Goal: Use online tool/utility: Utilize a website feature to perform a specific function

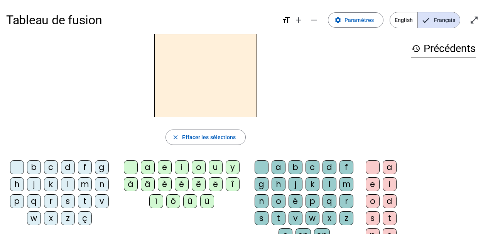
click at [85, 186] on div "m" at bounding box center [85, 185] width 14 height 14
click at [148, 169] on div "a" at bounding box center [148, 168] width 14 height 14
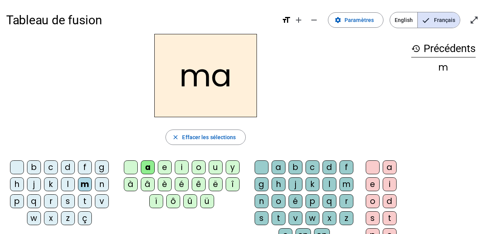
click at [86, 204] on div "t" at bounding box center [85, 202] width 14 height 14
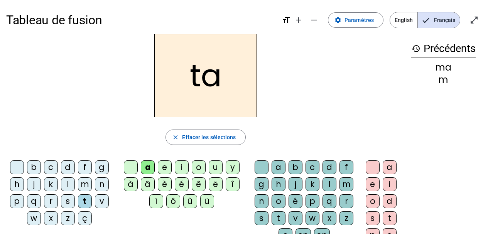
click at [66, 183] on div "l" at bounding box center [68, 185] width 14 height 14
click at [83, 202] on div "t" at bounding box center [85, 202] width 14 height 14
click at [72, 205] on div "s" at bounding box center [68, 202] width 14 height 14
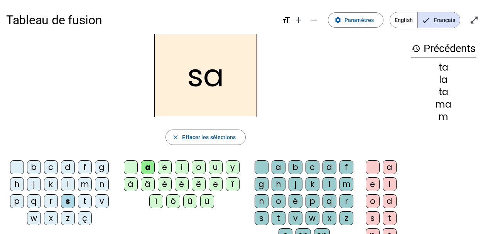
click at [326, 188] on div "l" at bounding box center [330, 185] width 14 height 14
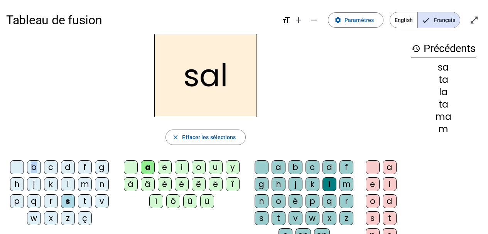
click at [35, 167] on div "b" at bounding box center [34, 168] width 14 height 14
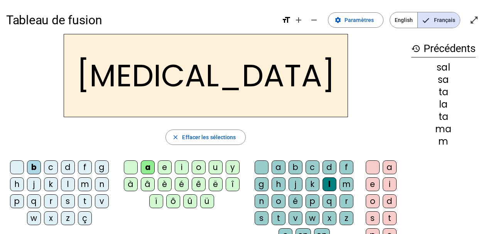
click at [89, 188] on div "m" at bounding box center [85, 185] width 14 height 14
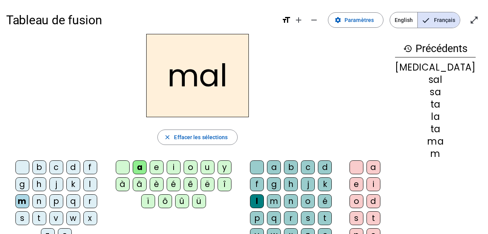
click at [180, 167] on div "i" at bounding box center [174, 168] width 14 height 14
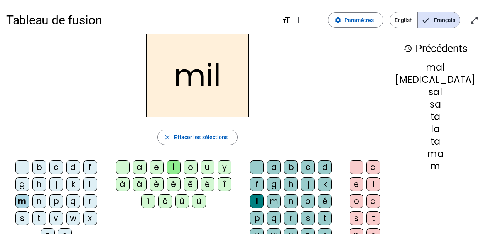
click at [29, 211] on div "s" at bounding box center [22, 218] width 14 height 14
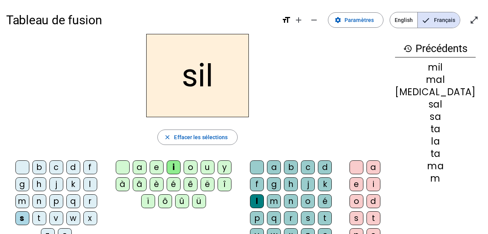
click at [261, 165] on div at bounding box center [257, 168] width 14 height 14
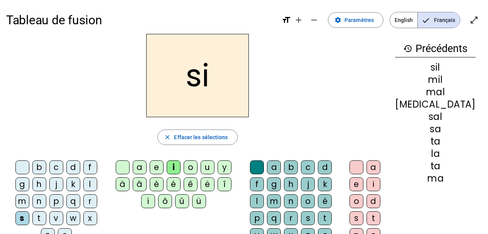
click at [164, 168] on div "e" at bounding box center [157, 168] width 14 height 14
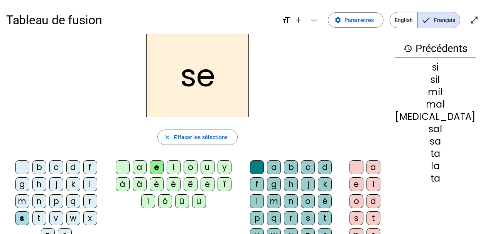
drag, startPoint x: 219, startPoint y: 170, endPoint x: 225, endPoint y: 173, distance: 6.2
click at [215, 169] on div "u" at bounding box center [208, 168] width 14 height 14
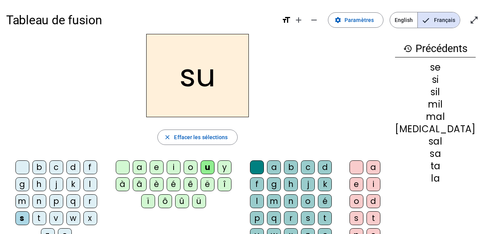
click at [298, 211] on div "r" at bounding box center [291, 218] width 14 height 14
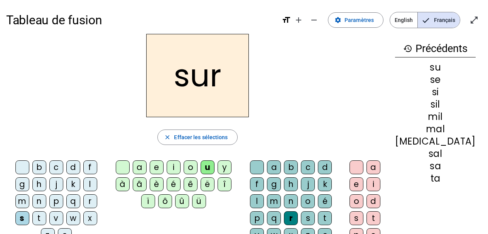
click at [29, 195] on div "m" at bounding box center [22, 202] width 14 height 14
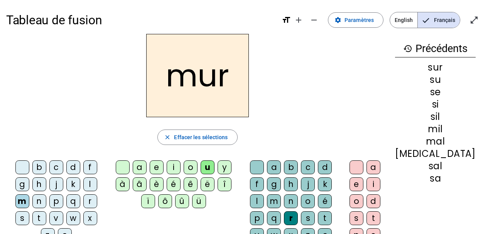
click at [66, 166] on div "d" at bounding box center [73, 168] width 14 height 14
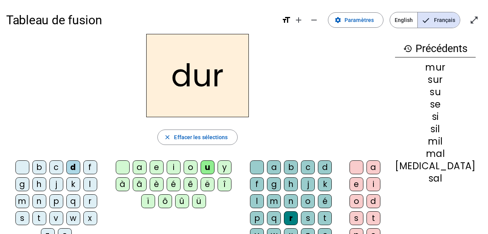
click at [259, 170] on div at bounding box center [257, 168] width 14 height 14
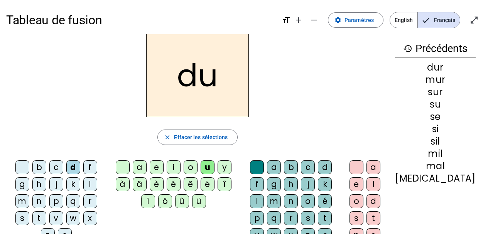
click at [32, 167] on div "b" at bounding box center [39, 168] width 14 height 14
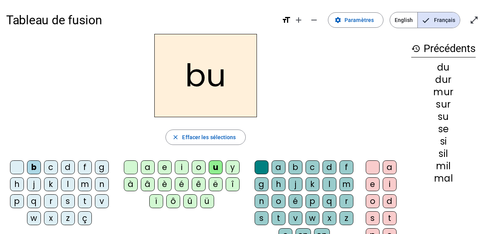
click at [102, 206] on div "v" at bounding box center [102, 202] width 14 height 14
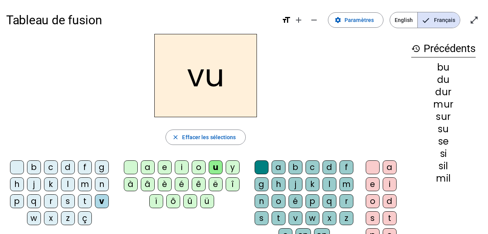
click at [81, 199] on div "t" at bounding box center [85, 202] width 14 height 14
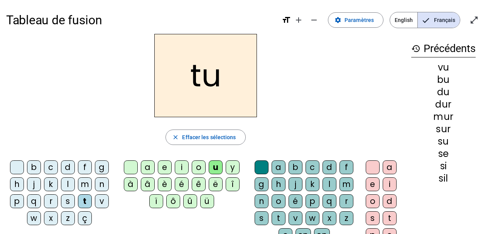
click at [164, 167] on div "e" at bounding box center [165, 168] width 14 height 14
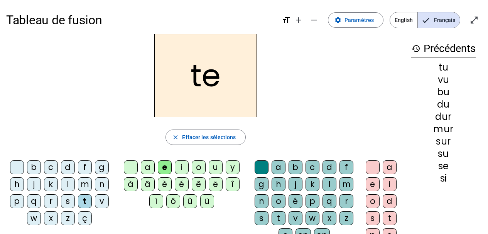
click at [67, 182] on div "l" at bounding box center [68, 185] width 14 height 14
